Goal: Book appointment/travel/reservation

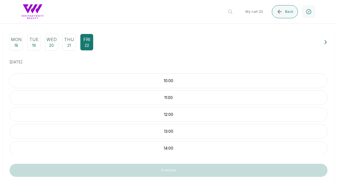
click at [173, 111] on div "12:00" at bounding box center [169, 114] width 318 height 15
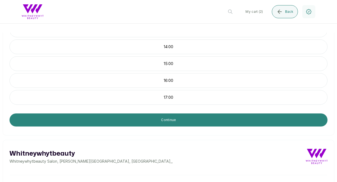
click at [168, 122] on button "Continue" at bounding box center [169, 119] width 318 height 13
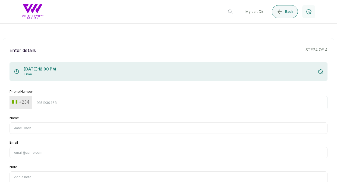
click at [154, 104] on input "Phone Number" at bounding box center [180, 102] width 296 height 13
type input "8106823730"
type input "Uwana Energy"
type input "[PERSON_NAME][EMAIL_ADDRESS][DOMAIN_NAME]"
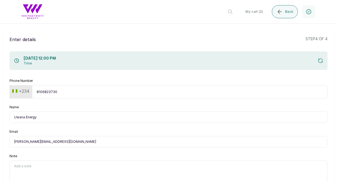
type input "[PERSON_NAME]"
type input "[EMAIL_ADDRESS][DOMAIN_NAME]"
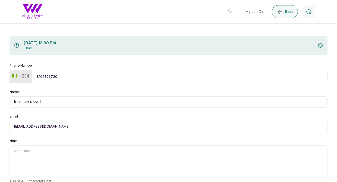
scroll to position [27, 0]
click at [32, 100] on input "[PERSON_NAME]" at bounding box center [169, 101] width 318 height 11
type input "[PERSON_NAME]"
click at [66, 89] on div "Name [PERSON_NAME]" at bounding box center [169, 98] width 318 height 18
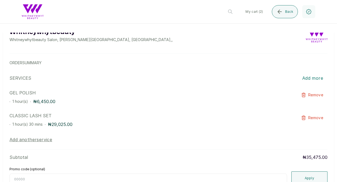
scroll to position [328, 0]
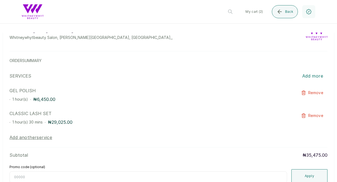
click at [36, 137] on button "Add another service" at bounding box center [31, 137] width 43 height 7
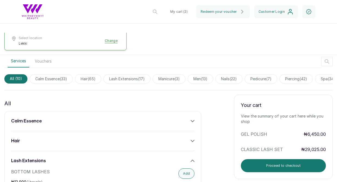
scroll to position [195, 0]
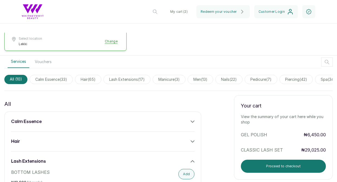
click at [239, 77] on span "nails ( 22 )" at bounding box center [229, 79] width 27 height 9
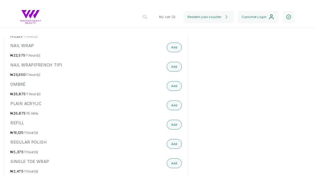
scroll to position [544, 0]
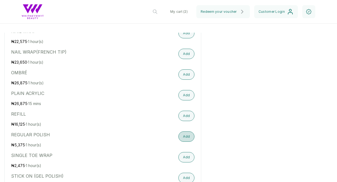
click at [184, 132] on button "Add" at bounding box center [187, 136] width 16 height 10
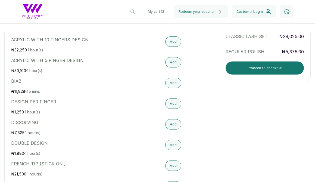
scroll to position [306, 0]
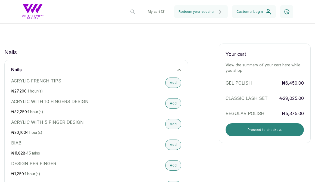
click at [242, 129] on button "Proceed to checkout" at bounding box center [265, 129] width 78 height 13
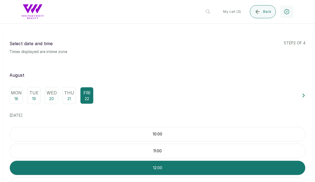
scroll to position [0, 0]
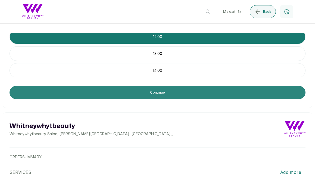
click at [211, 97] on button "Continue" at bounding box center [158, 92] width 296 height 13
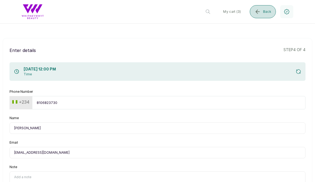
click at [261, 12] on icon "submit" at bounding box center [258, 11] width 7 height 7
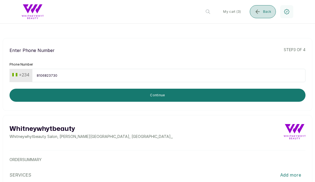
click at [258, 9] on icon "submit" at bounding box center [258, 11] width 7 height 7
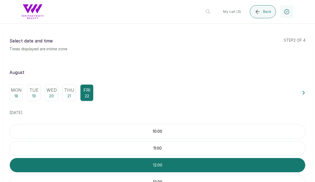
scroll to position [25, 0]
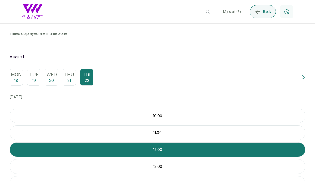
click at [302, 76] on icon at bounding box center [304, 77] width 4 height 4
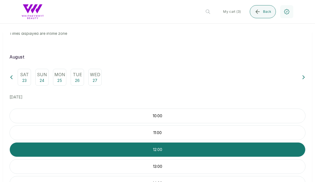
click at [21, 81] on div "Sat 23" at bounding box center [24, 77] width 13 height 17
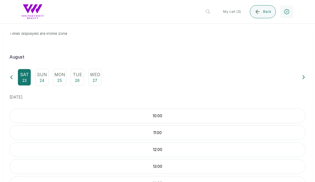
click at [135, 112] on div "10:00" at bounding box center [158, 116] width 296 height 15
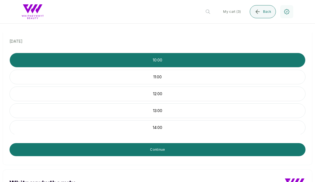
scroll to position [82, 0]
